Goal: Task Accomplishment & Management: Manage account settings

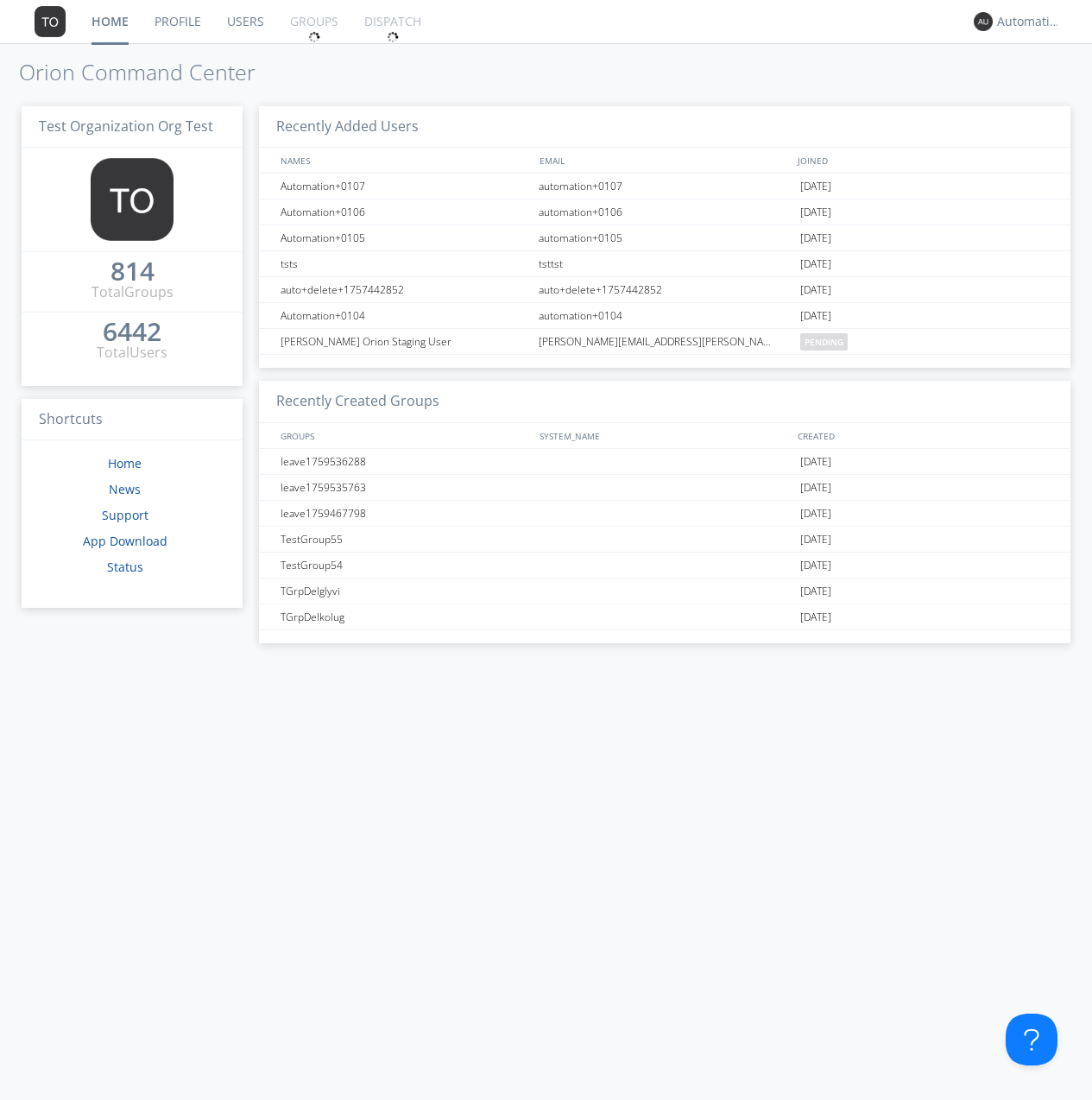
click at [313, 21] on link "Groups" at bounding box center [315, 21] width 74 height 43
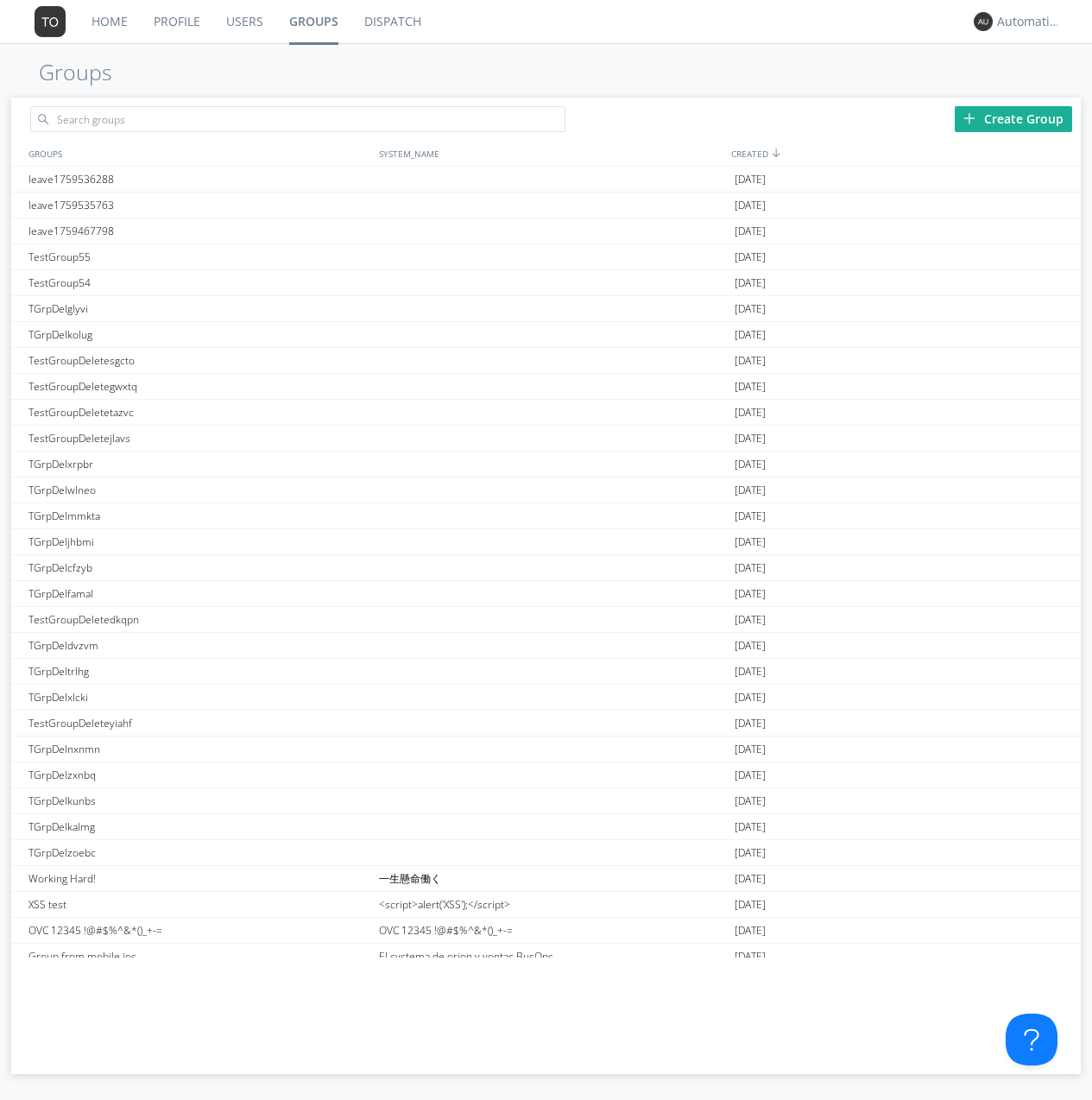
click at [1014, 118] on div "Create Group" at bounding box center [1013, 119] width 117 height 26
click at [313, 21] on link "Groups" at bounding box center [314, 21] width 75 height 43
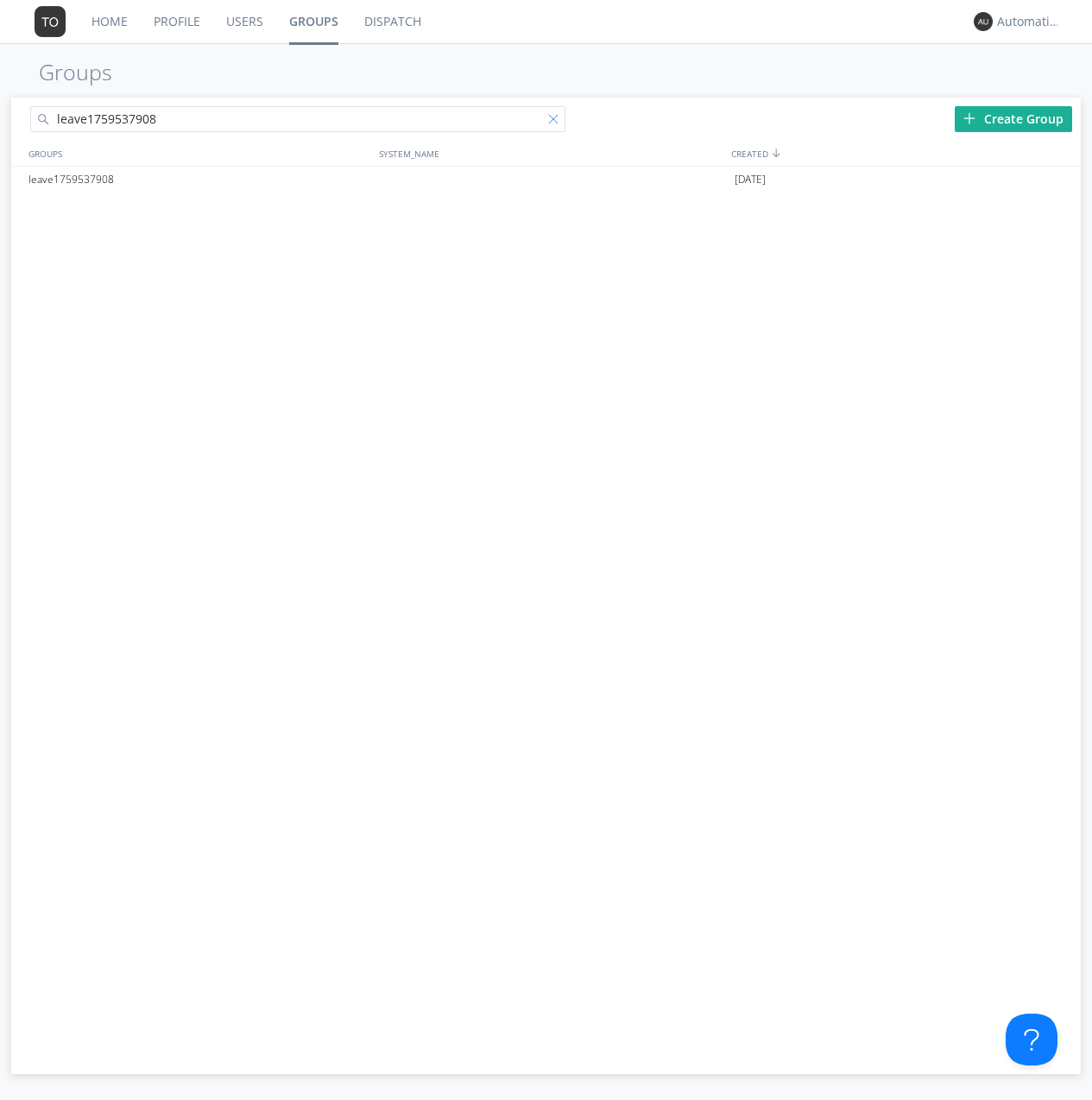
type input "leave1759537908"
click at [556, 121] on div at bounding box center [557, 122] width 17 height 17
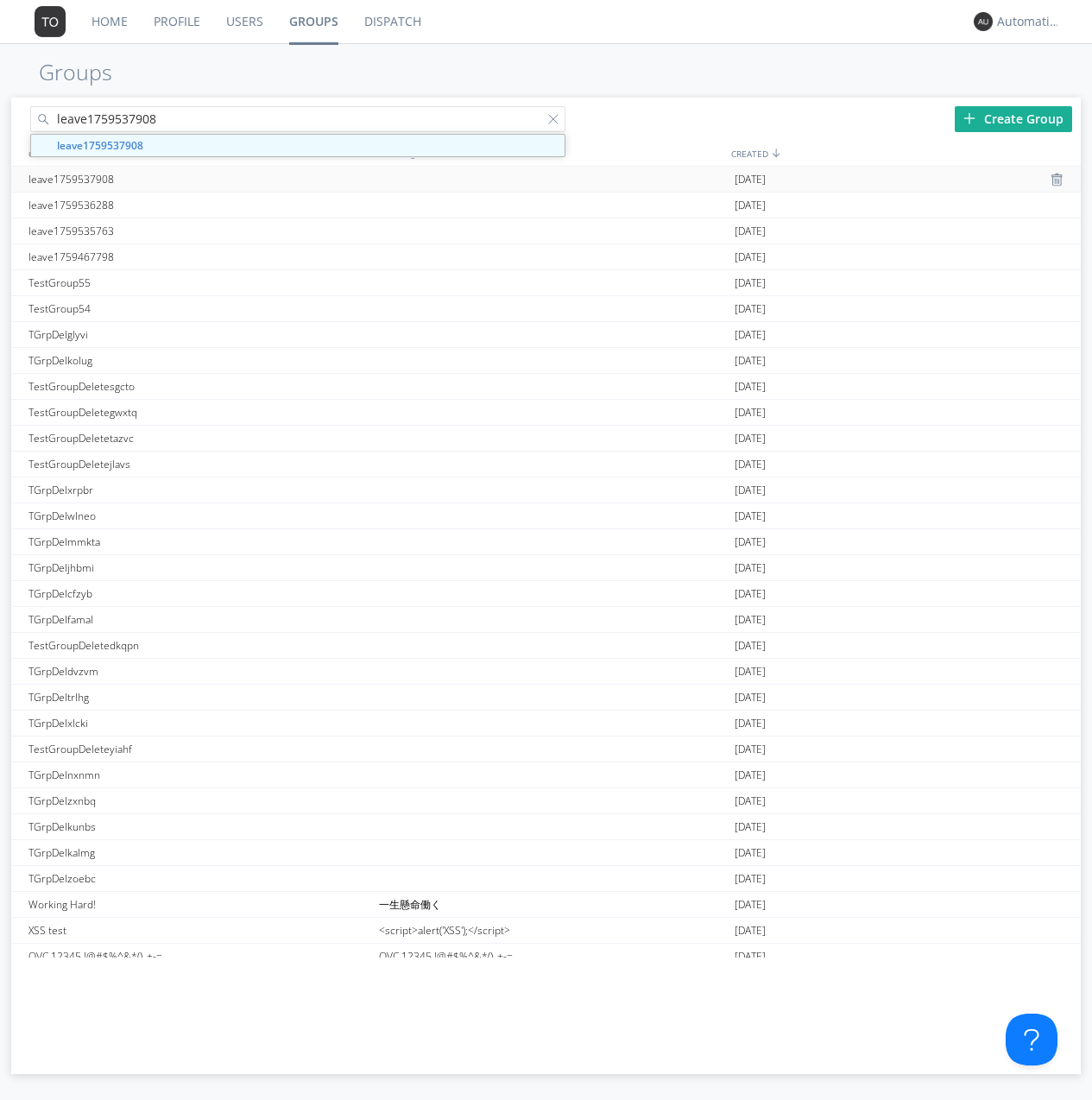
type input "leave1759537908"
click at [199, 179] on div "leave1759537908" at bounding box center [199, 179] width 350 height 25
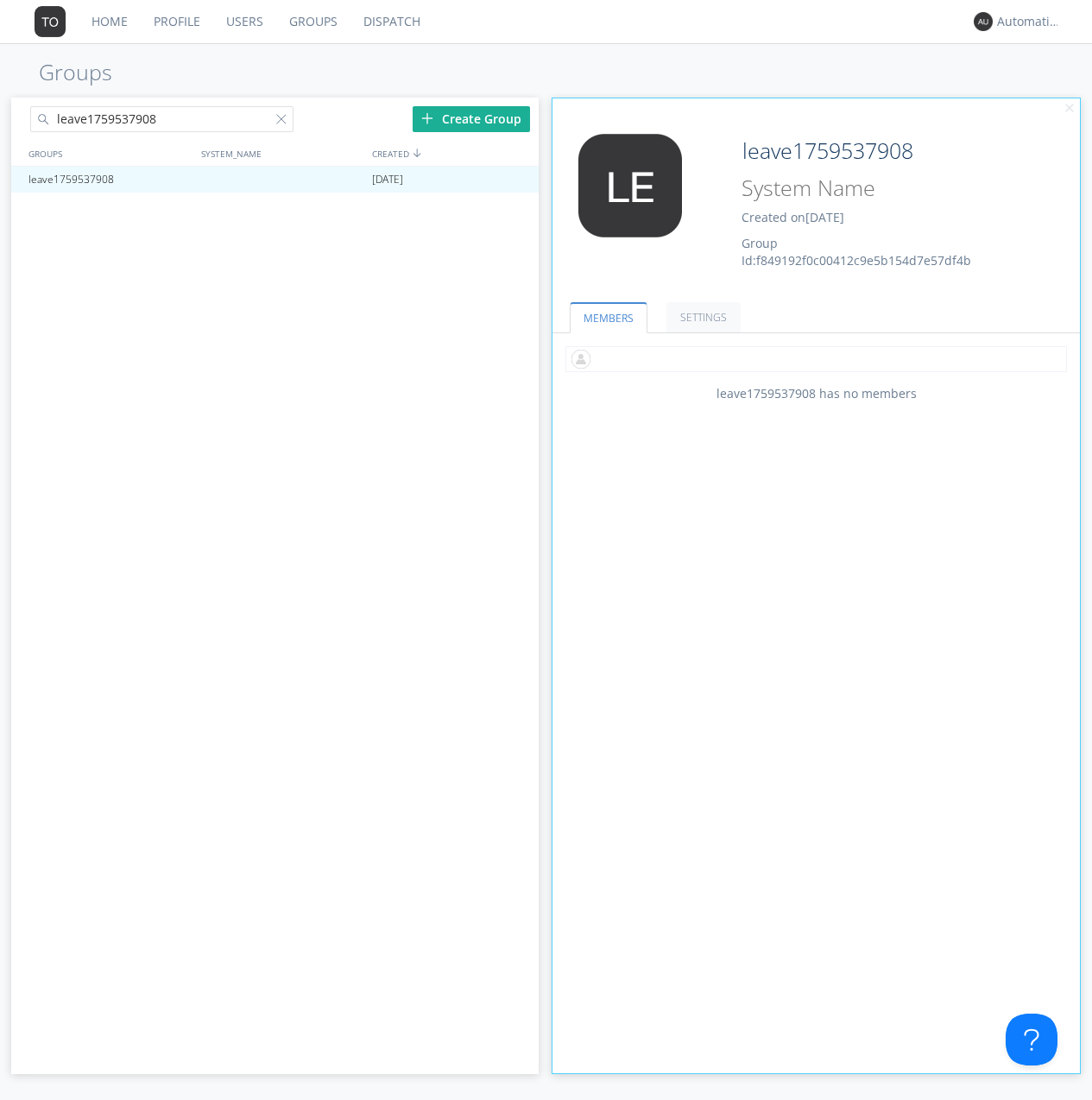
click at [816, 358] on input "text" at bounding box center [816, 359] width 502 height 26
type input "automation+0102"
click at [813, 358] on input "text" at bounding box center [816, 359] width 502 height 26
type input "automation+0103"
click at [813, 358] on input "text" at bounding box center [816, 359] width 502 height 26
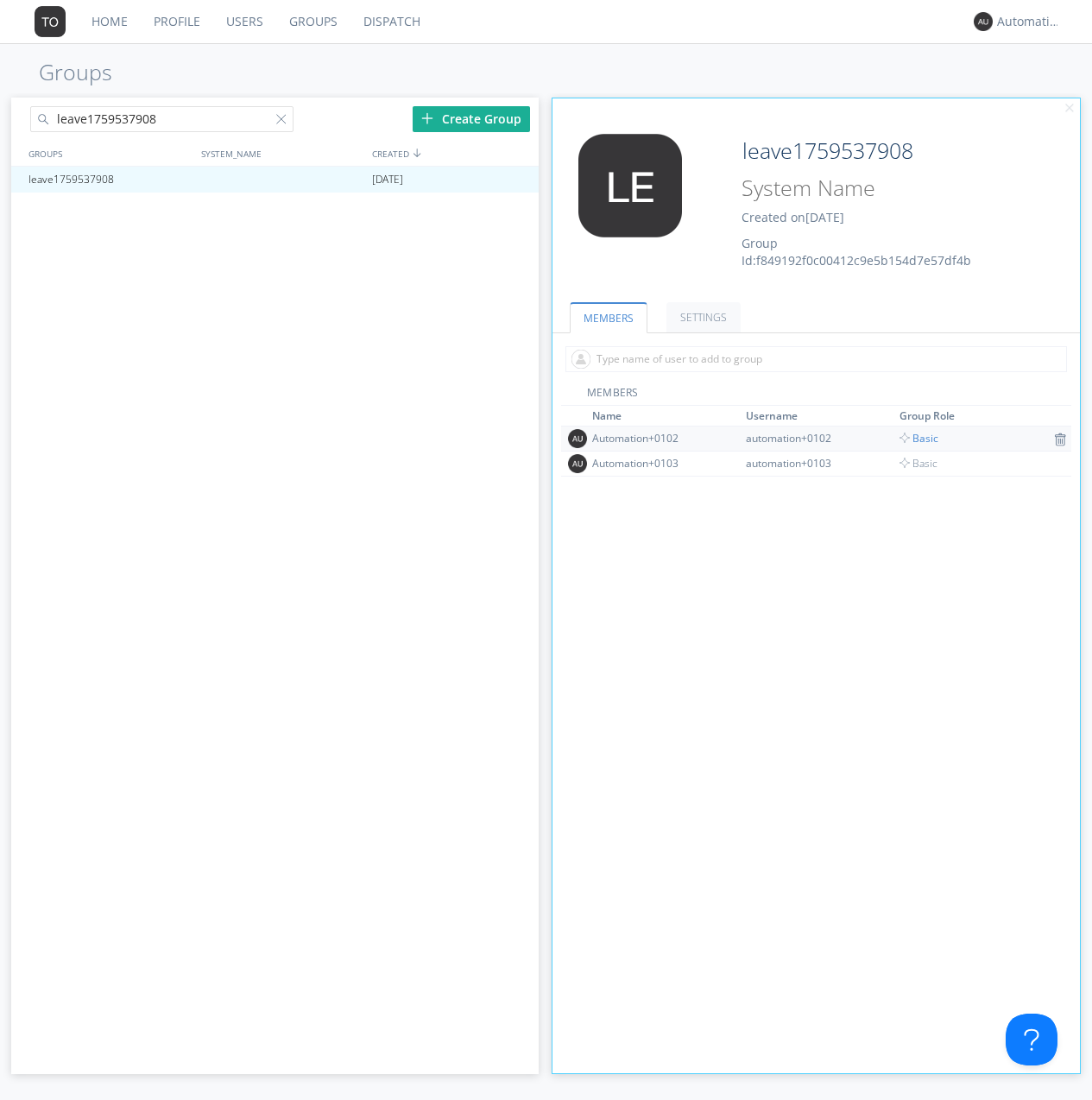
click at [914, 438] on span "Basic" at bounding box center [919, 438] width 39 height 15
click at [517, 180] on div at bounding box center [517, 180] width 17 height 14
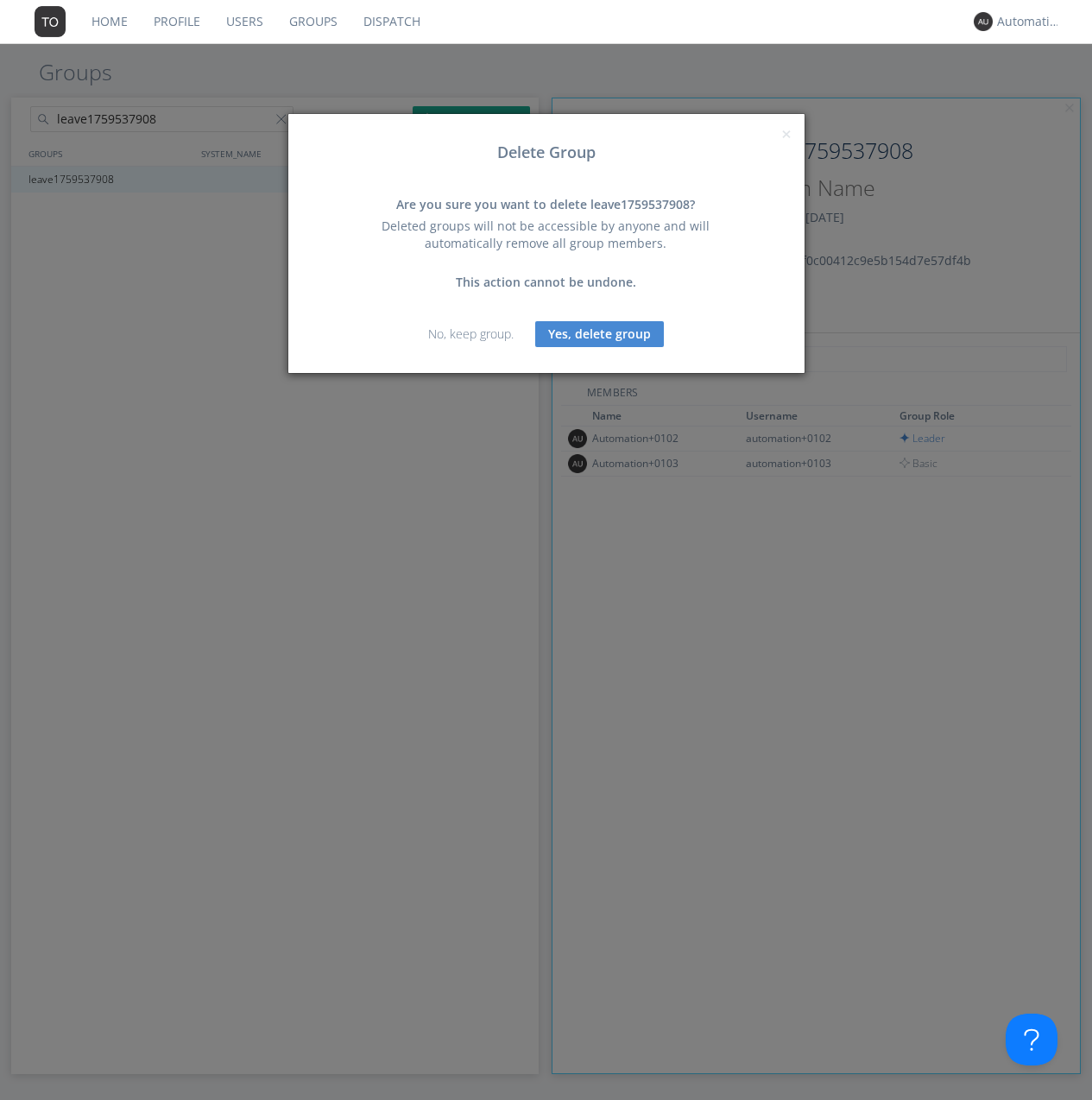
click at [599, 333] on button "Yes, delete group" at bounding box center [599, 333] width 129 height 26
